Goal: Task Accomplishment & Management: Use online tool/utility

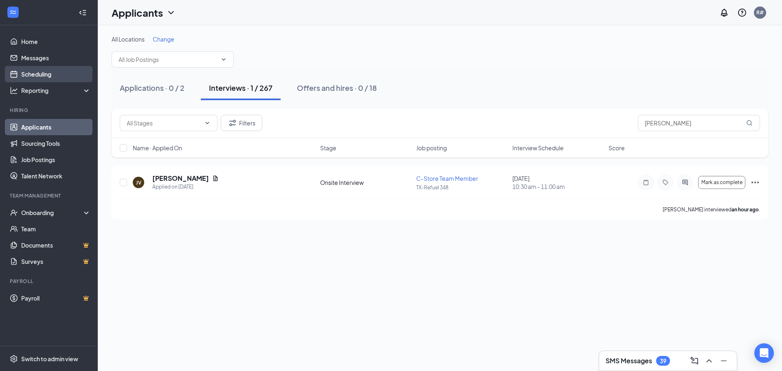
click at [36, 73] on link "Scheduling" at bounding box center [56, 74] width 70 height 16
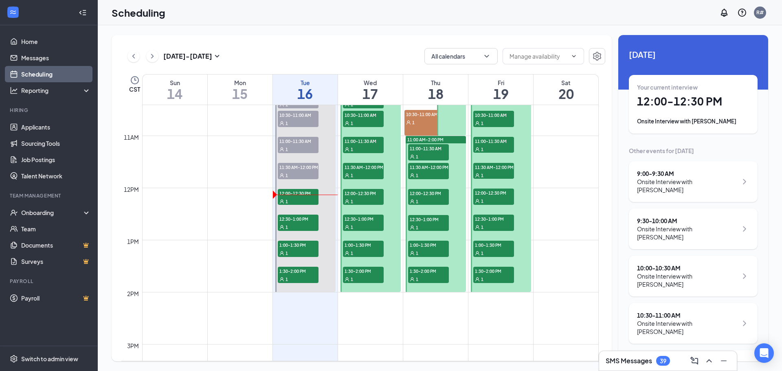
scroll to position [563, 0]
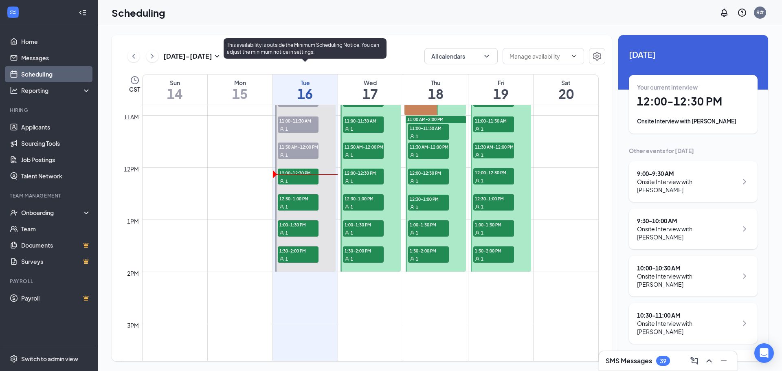
click at [304, 151] on div "1" at bounding box center [298, 155] width 41 height 8
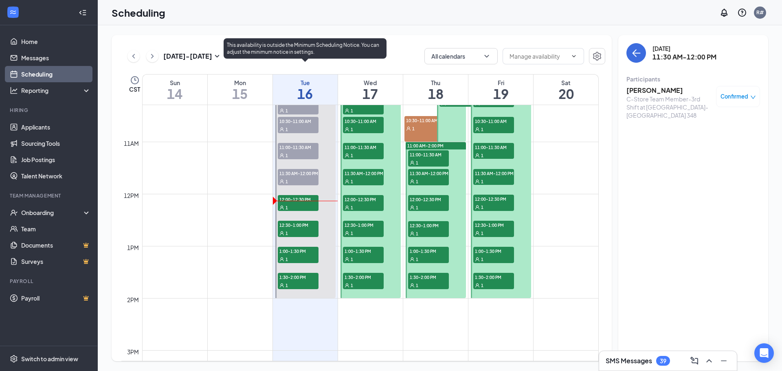
scroll to position [523, 0]
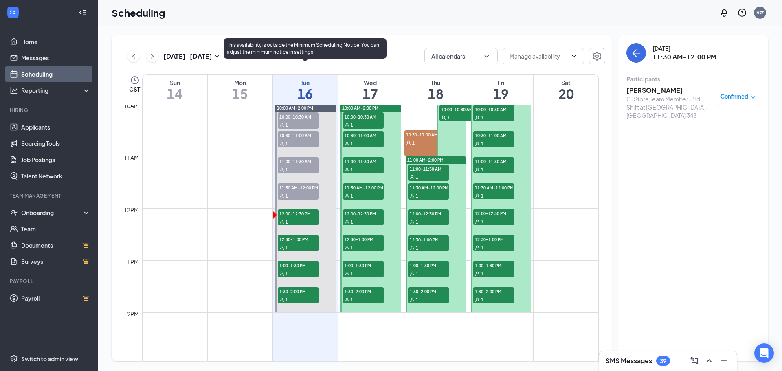
click at [303, 166] on div "1" at bounding box center [298, 169] width 41 height 8
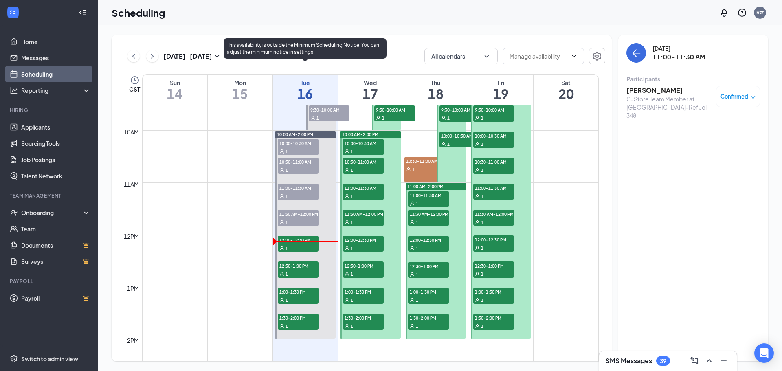
scroll to position [482, 0]
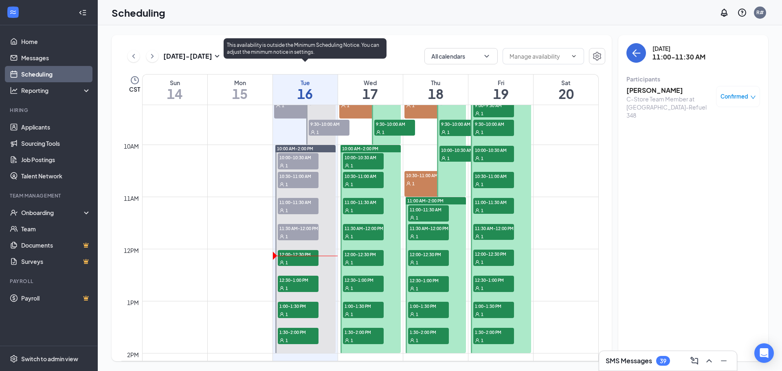
click at [302, 177] on span "10:30-11:00 AM" at bounding box center [298, 176] width 41 height 8
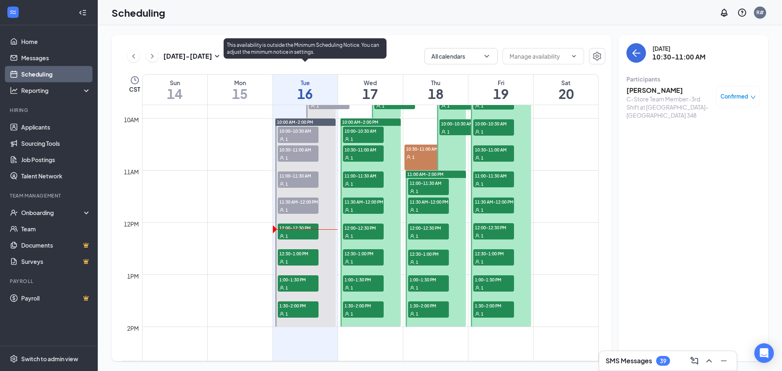
scroll to position [523, 0]
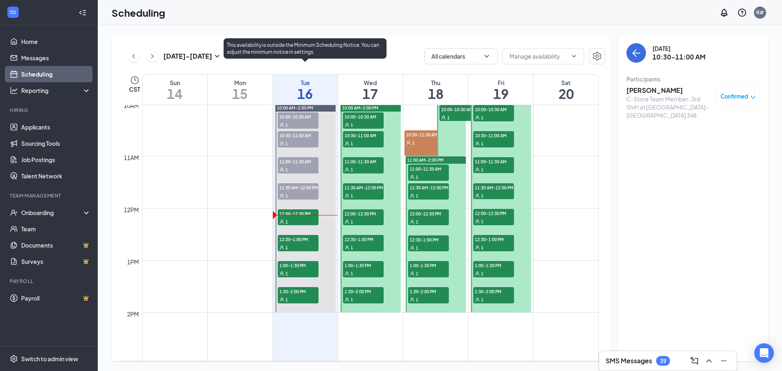
click at [301, 216] on span "12:00-12:30 PM" at bounding box center [298, 213] width 41 height 8
click at [294, 240] on span "12:30-1:00 PM" at bounding box center [298, 239] width 41 height 8
click at [295, 242] on span "12:30-1:00 PM" at bounding box center [298, 239] width 41 height 8
click at [295, 269] on div "1" at bounding box center [298, 273] width 41 height 8
click at [296, 295] on span "1:30-2:00 PM" at bounding box center [298, 291] width 41 height 8
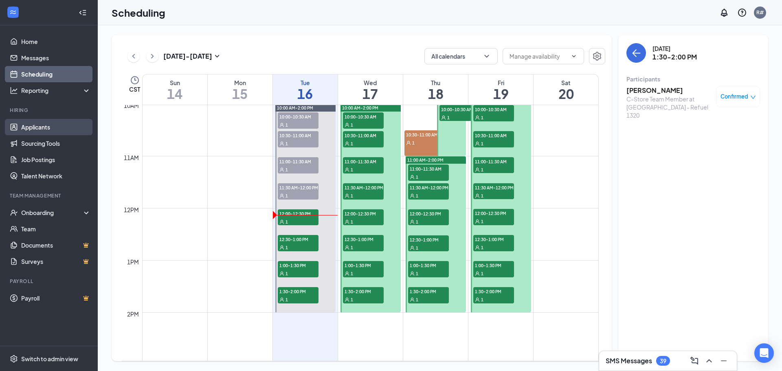
click at [45, 125] on link "Applicants" at bounding box center [56, 127] width 70 height 16
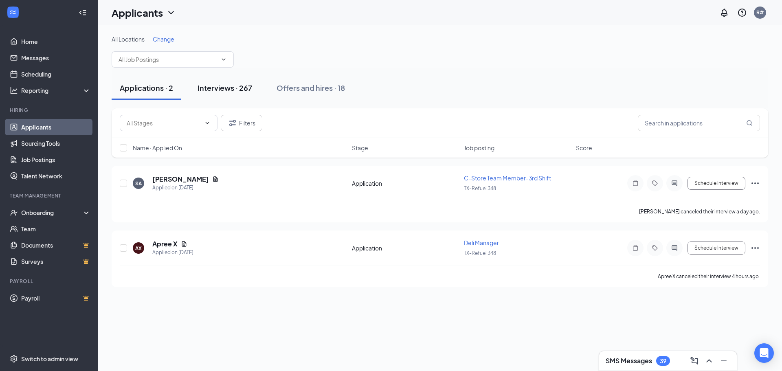
click at [227, 88] on div "Interviews · 267" at bounding box center [225, 88] width 55 height 10
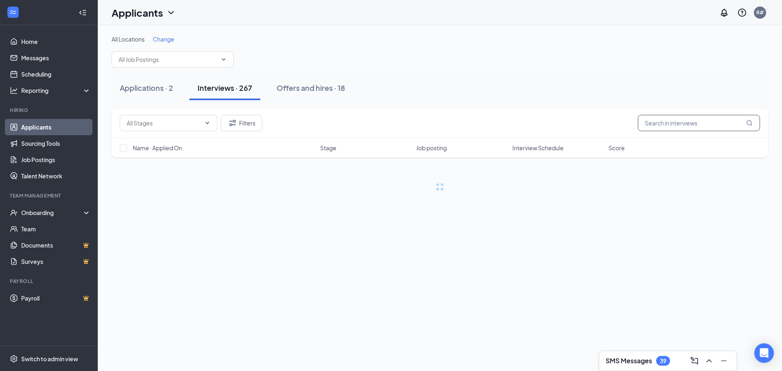
click at [671, 121] on input "text" at bounding box center [699, 123] width 122 height 16
type input "kaycee"
